Goal: Information Seeking & Learning: Learn about a topic

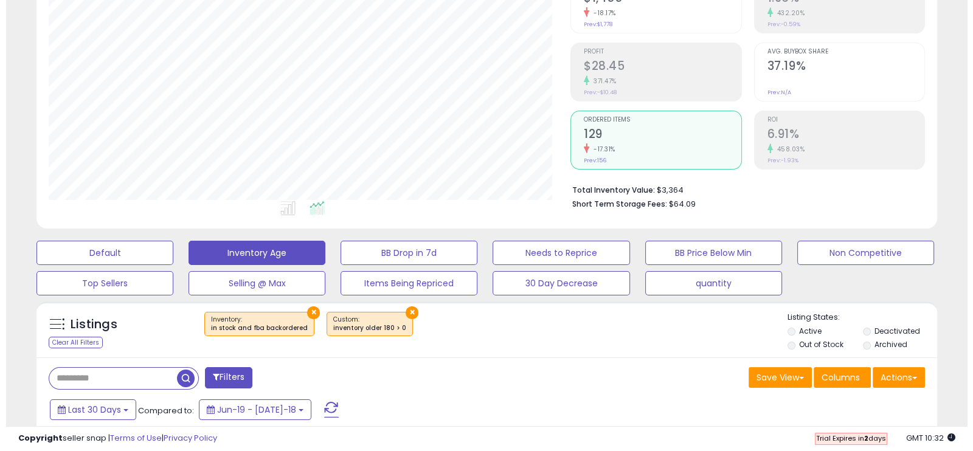
scroll to position [178, 0]
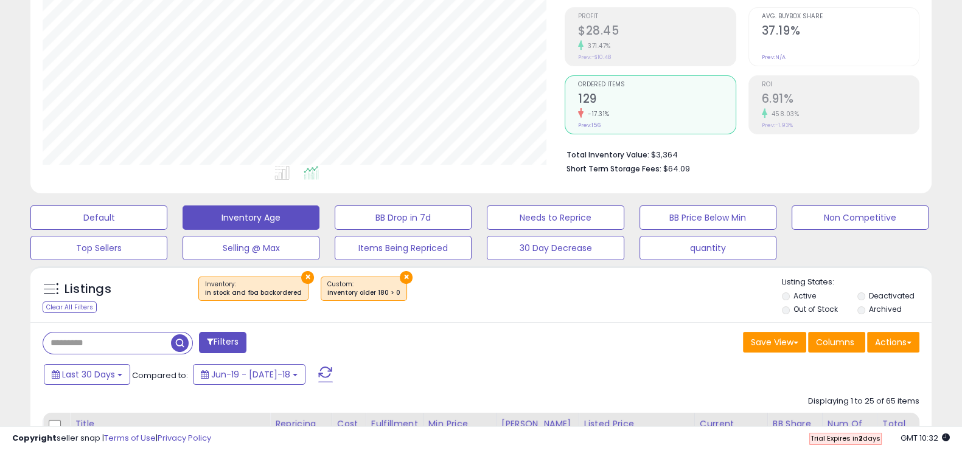
click at [400, 275] on button "×" at bounding box center [406, 277] width 13 height 13
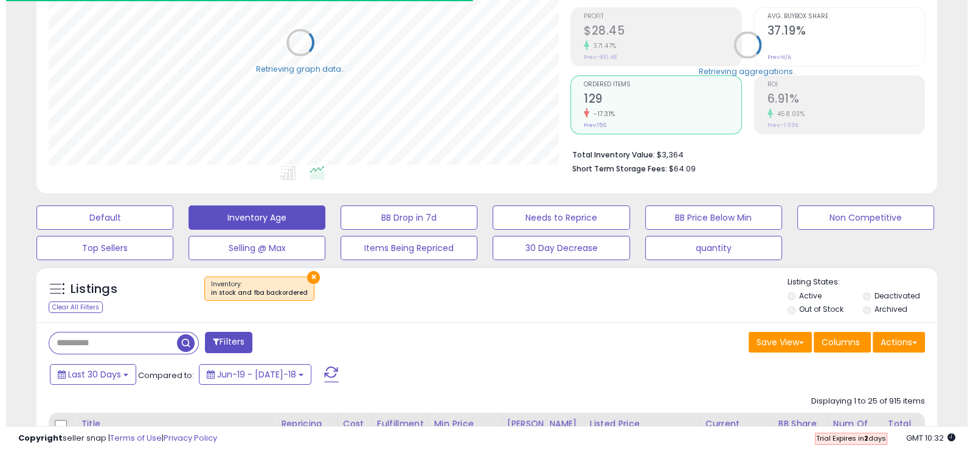
scroll to position [607977, 607705]
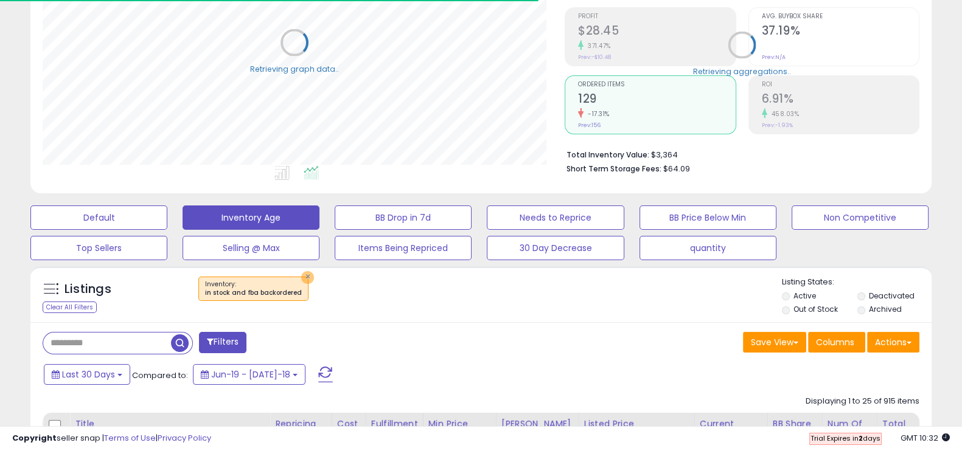
click at [301, 276] on button "×" at bounding box center [307, 277] width 13 height 13
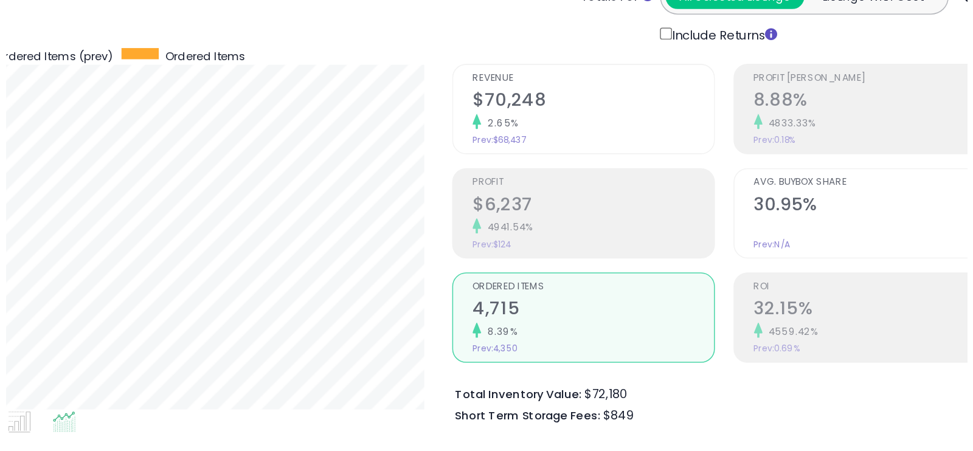
scroll to position [37, 0]
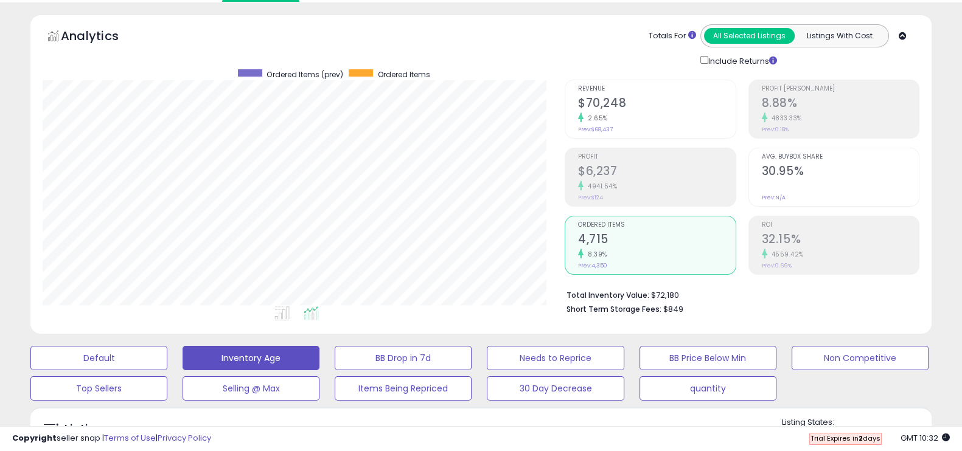
click at [797, 102] on h2 "8.88%" at bounding box center [840, 104] width 157 height 16
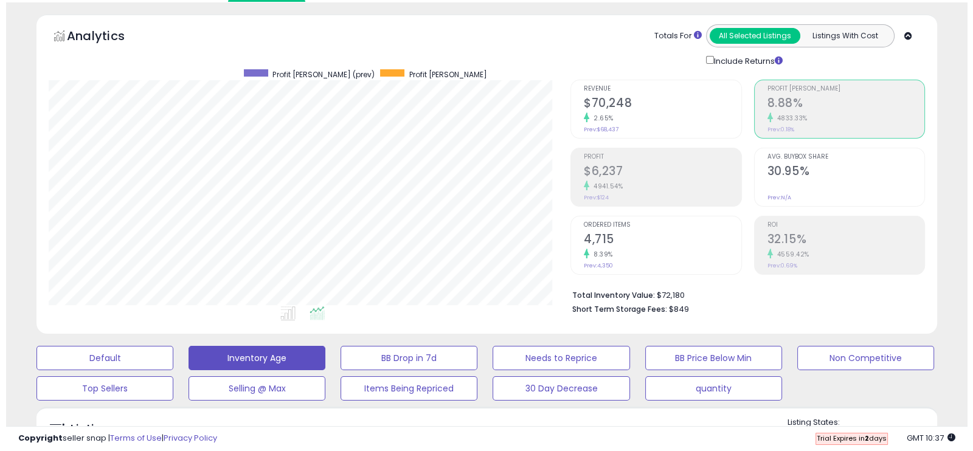
scroll to position [0, 0]
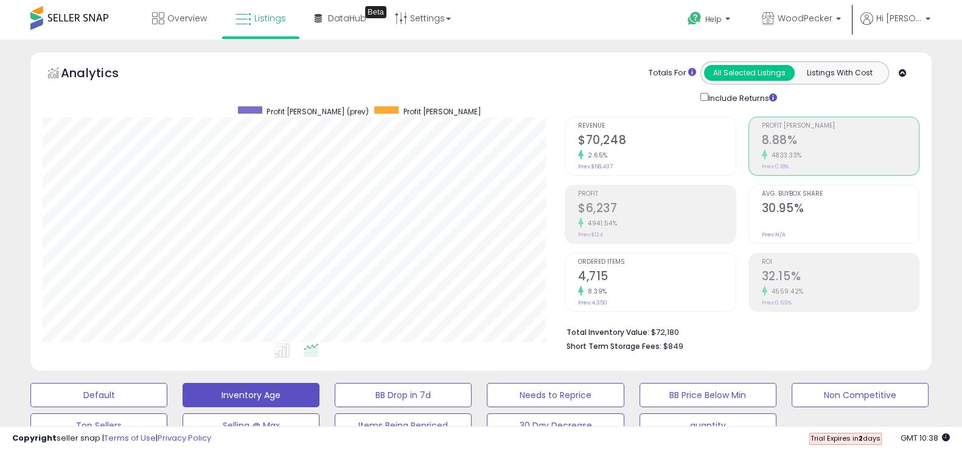
click at [810, 151] on div "4833.33%" at bounding box center [840, 156] width 157 height 12
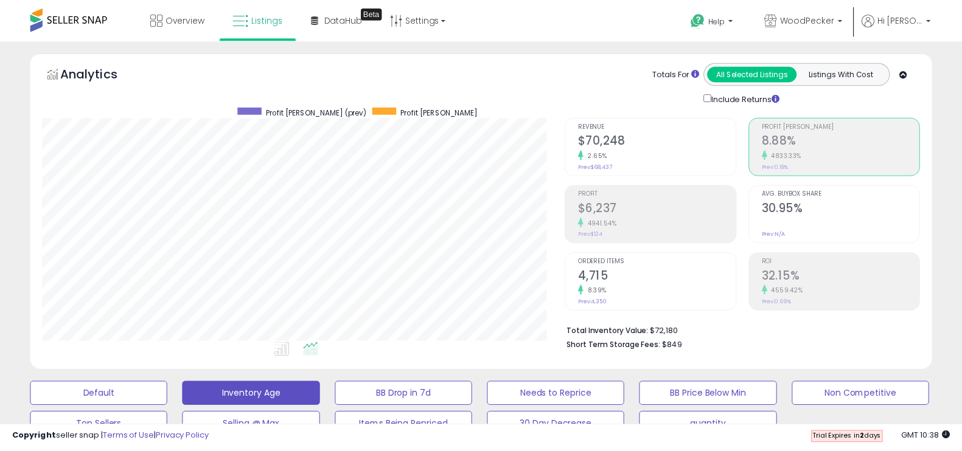
scroll to position [607977, 607705]
